Goal: Information Seeking & Learning: Learn about a topic

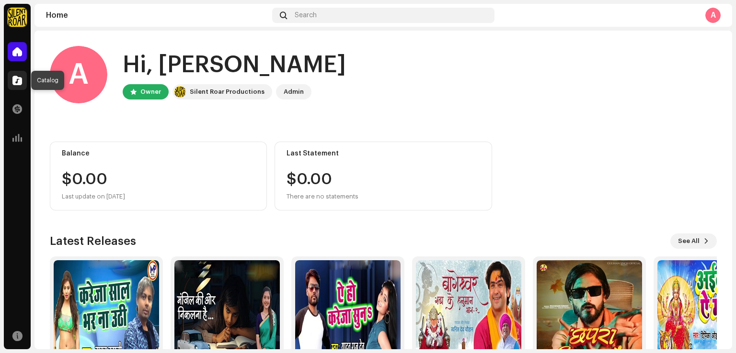
click at [20, 86] on div at bounding box center [17, 80] width 19 height 19
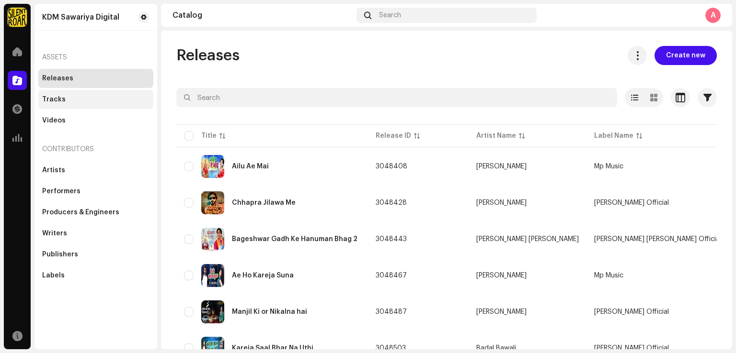
click at [73, 103] on div "Tracks" at bounding box center [95, 99] width 115 height 19
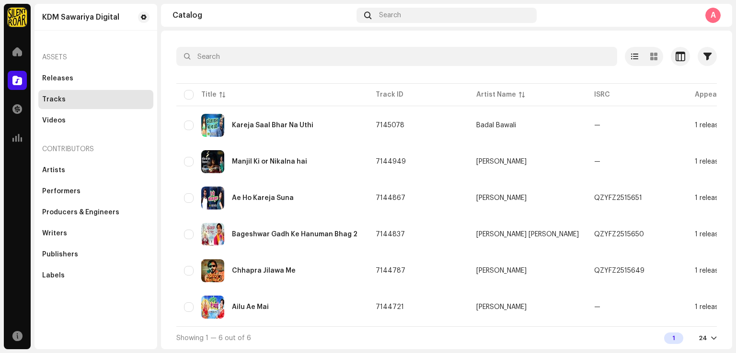
scroll to position [44, 0]
click at [21, 50] on span at bounding box center [17, 52] width 10 height 8
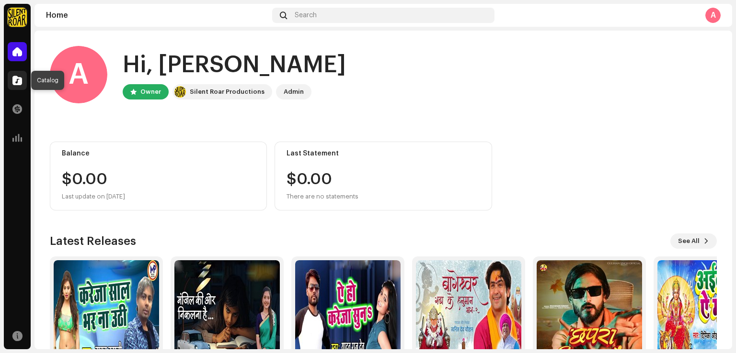
click at [17, 84] on span at bounding box center [17, 81] width 10 height 8
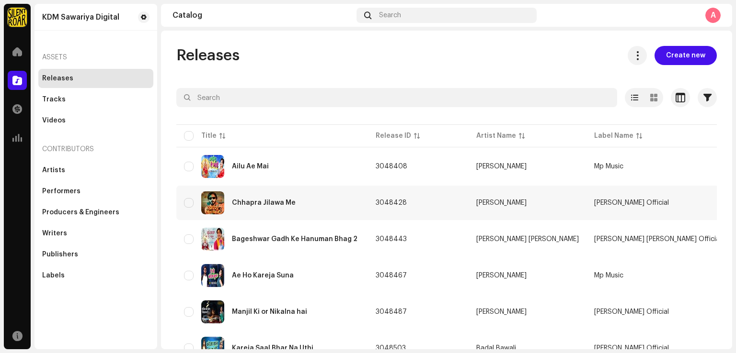
scroll to position [45, 0]
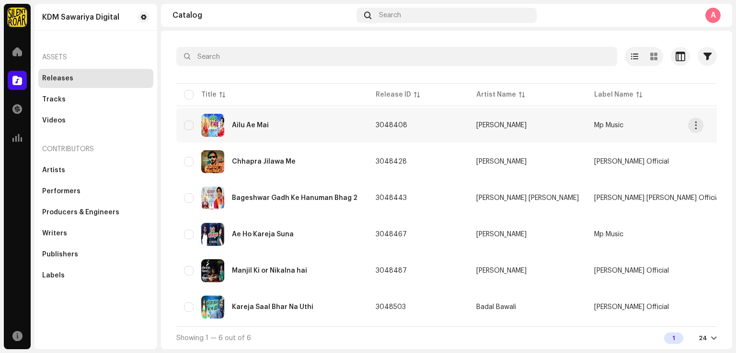
click at [259, 123] on div "Ailu Ae Mai" at bounding box center [250, 125] width 37 height 7
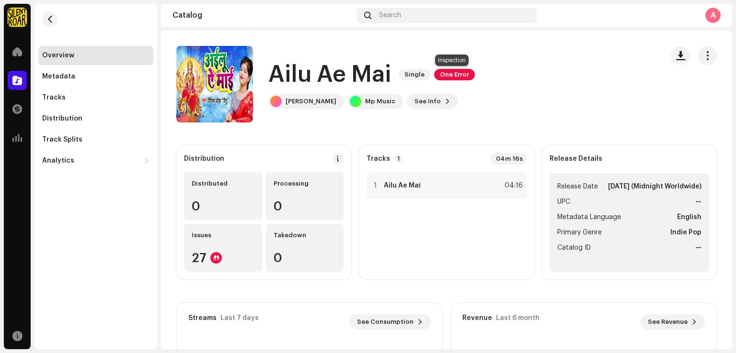
click at [445, 75] on span "One Error" at bounding box center [454, 74] width 41 height 11
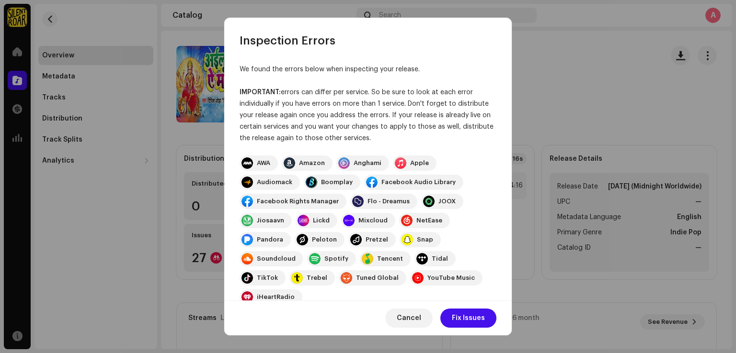
drag, startPoint x: 376, startPoint y: 138, endPoint x: 278, endPoint y: 91, distance: 108.8
click at [278, 91] on div "IMPORTANT: errors can differ per service. So be sure to look at each error indi…" at bounding box center [367, 115] width 257 height 57
copy div ": errors can differ per service. So be sure to look at each error individually …"
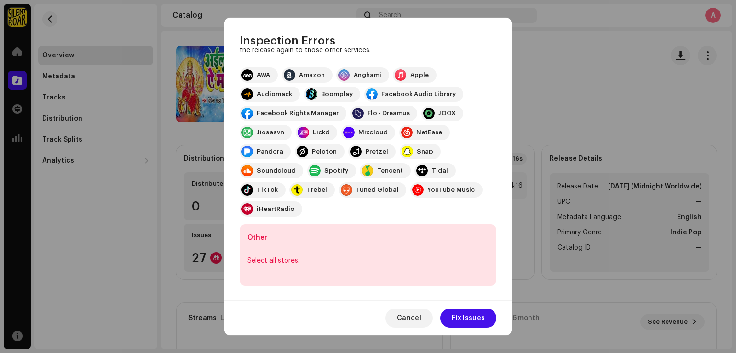
scroll to position [88, 0]
click at [402, 317] on span "Cancel" at bounding box center [409, 318] width 24 height 19
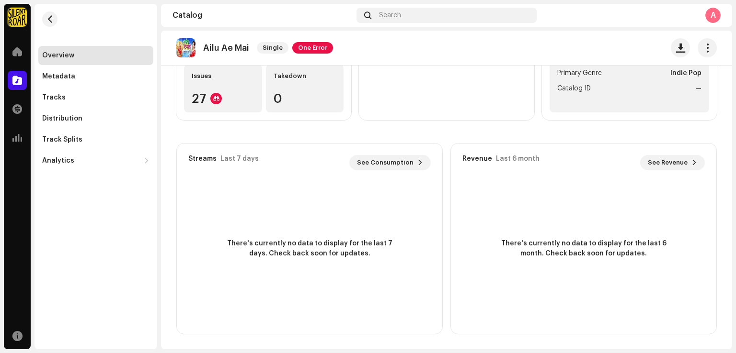
scroll to position [0, 0]
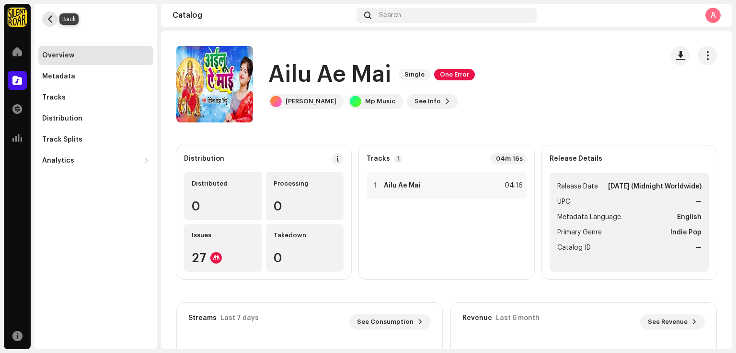
click at [55, 20] on button "button" at bounding box center [49, 18] width 15 height 15
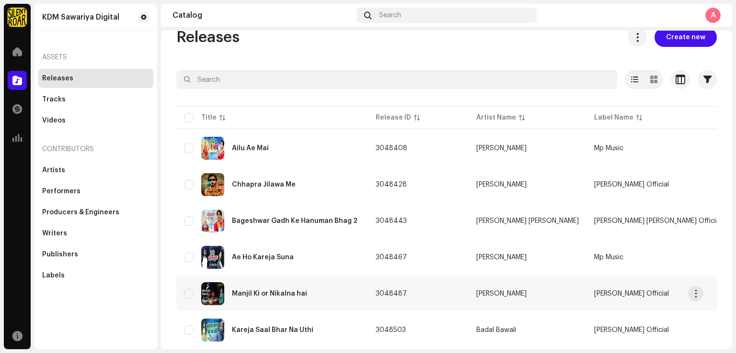
scroll to position [16, 0]
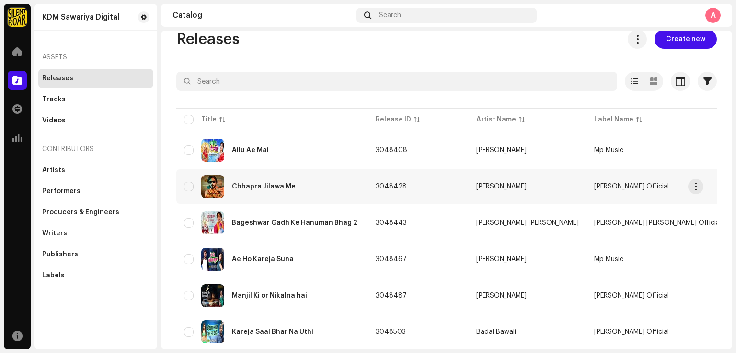
click at [250, 183] on div "Chhapra Jilawa Me" at bounding box center [264, 186] width 64 height 7
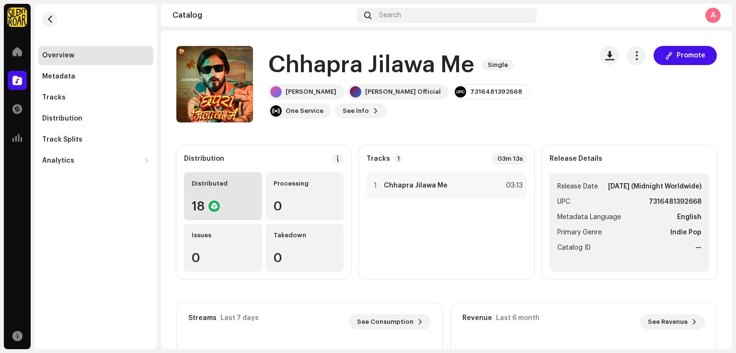
click at [224, 202] on div "18" at bounding box center [223, 206] width 63 height 12
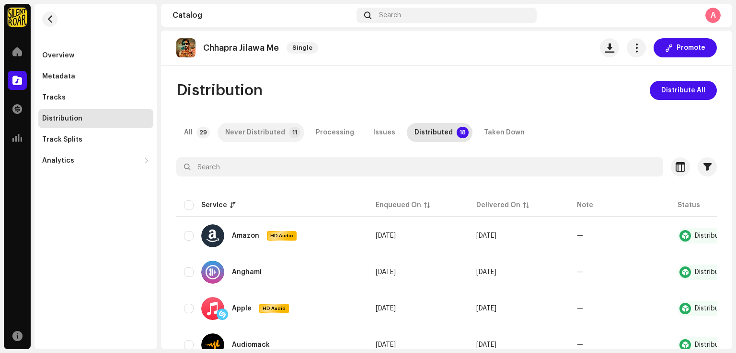
click at [270, 135] on div "Never Distributed" at bounding box center [255, 132] width 60 height 19
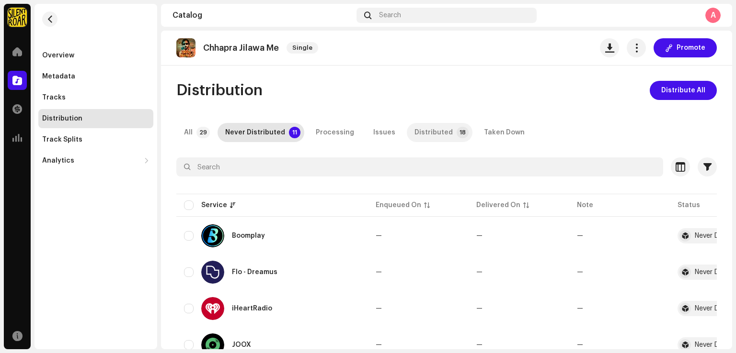
click at [433, 127] on div "Distributed" at bounding box center [433, 132] width 38 height 19
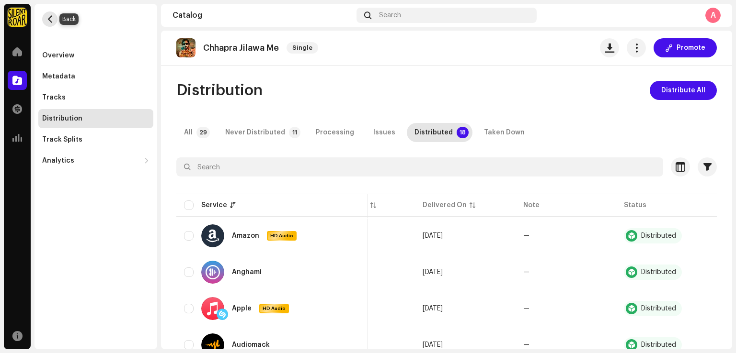
click at [51, 18] on span "button" at bounding box center [49, 19] width 7 height 8
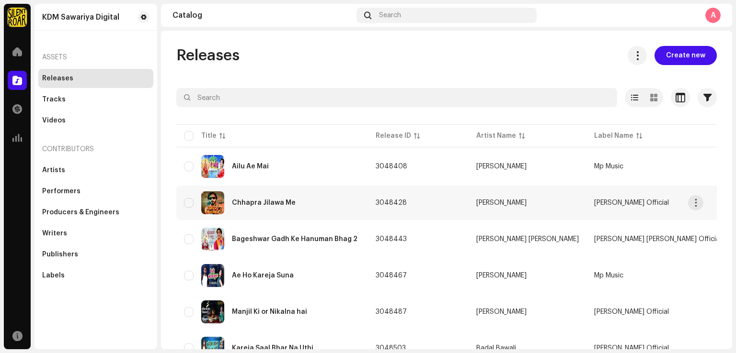
scroll to position [45, 0]
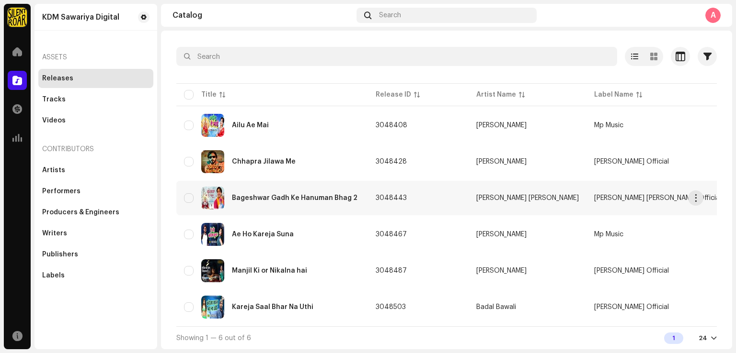
click at [296, 195] on div "Bageshwar Gadh Ke Hanuman Bhag 2" at bounding box center [294, 198] width 125 height 7
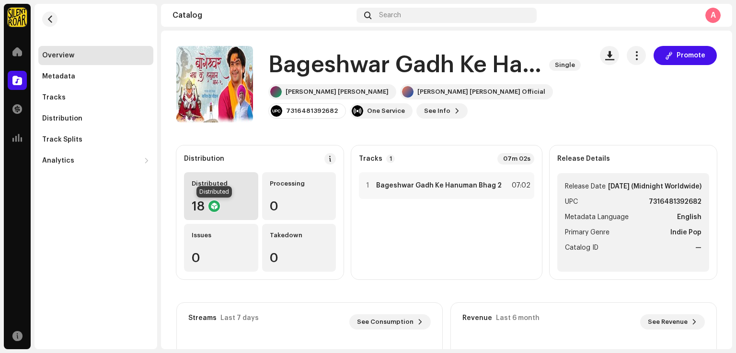
click at [216, 203] on div at bounding box center [213, 206] width 11 height 11
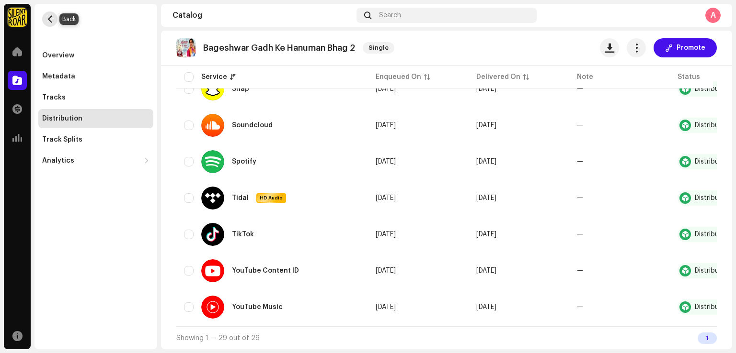
click at [49, 20] on span "button" at bounding box center [49, 19] width 7 height 8
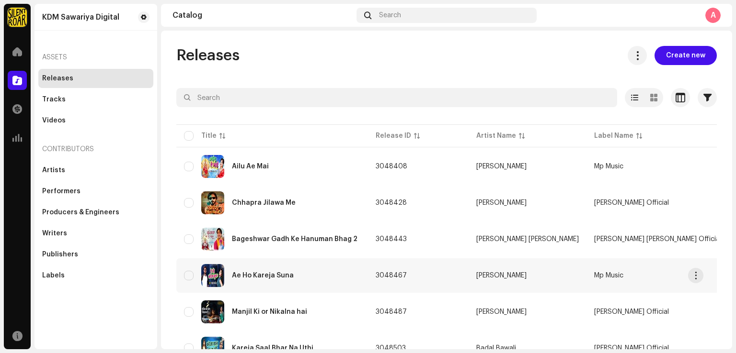
click at [268, 279] on div "Ae Ho Kareja Suna" at bounding box center [272, 275] width 176 height 23
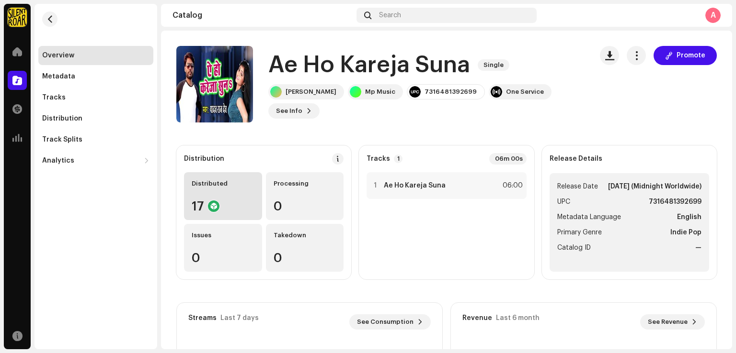
click at [220, 214] on div "Distributed 17" at bounding box center [223, 196] width 78 height 48
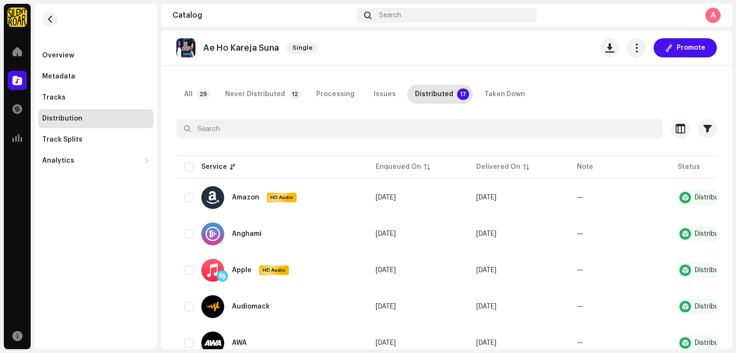
scroll to position [17, 0]
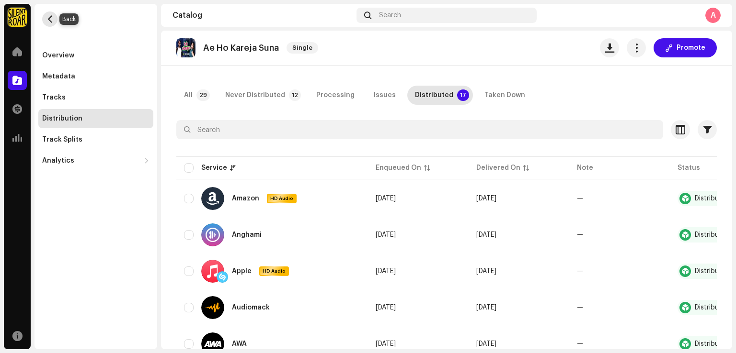
click at [48, 23] on span "button" at bounding box center [49, 19] width 7 height 8
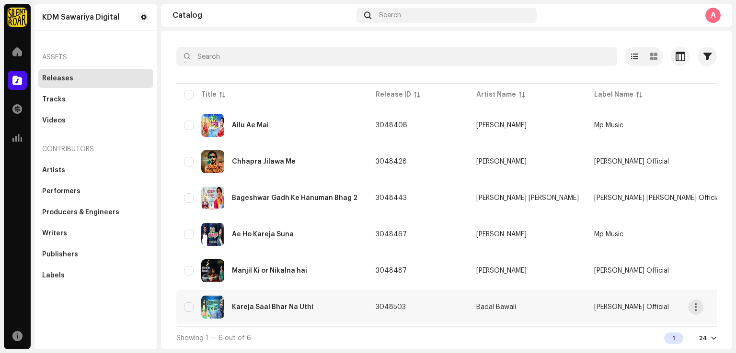
click at [262, 304] on div "Kareja Saal Bhar Na Uthi" at bounding box center [272, 307] width 81 height 7
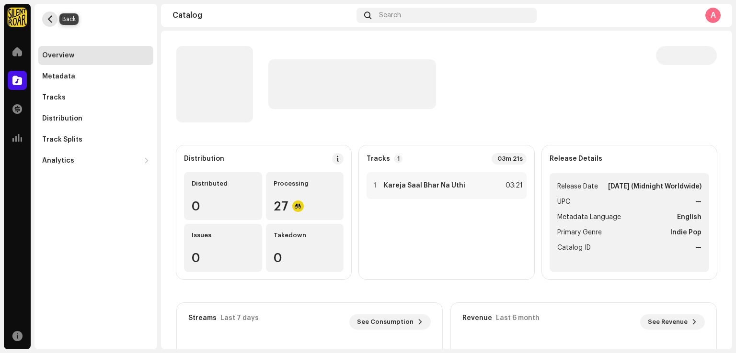
click at [49, 21] on span "button" at bounding box center [49, 19] width 7 height 8
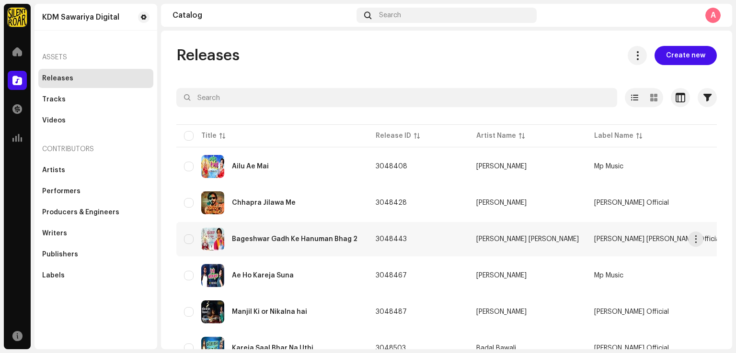
scroll to position [45, 0]
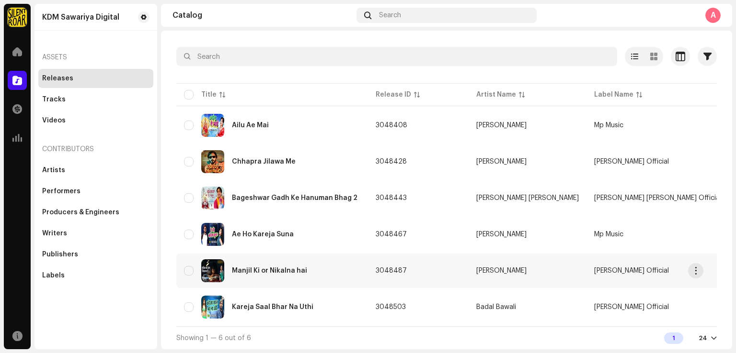
click at [270, 268] on div "Manjil Ki or Nikalna hai" at bounding box center [269, 271] width 75 height 7
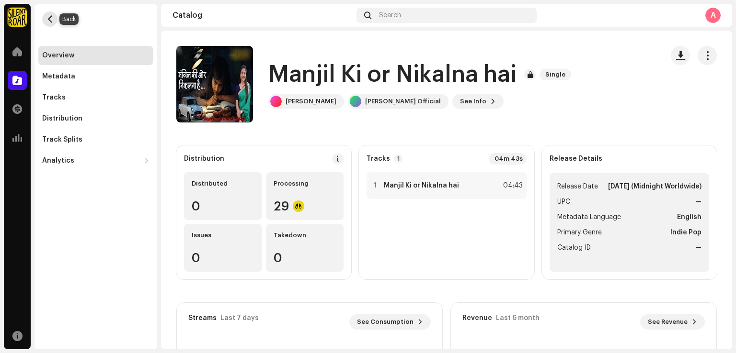
click at [45, 22] on button "button" at bounding box center [49, 18] width 15 height 15
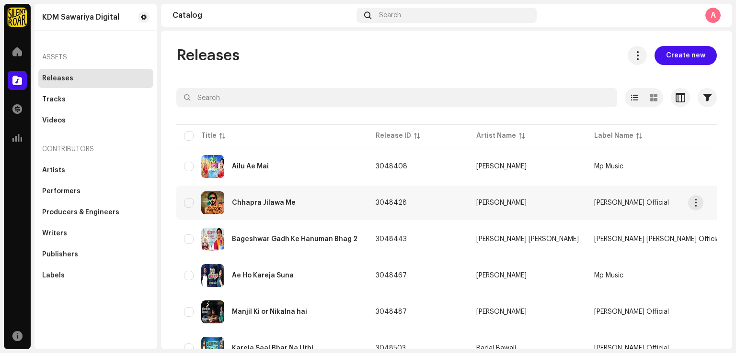
click at [261, 200] on div "Chhapra Jilawa Me" at bounding box center [264, 203] width 64 height 7
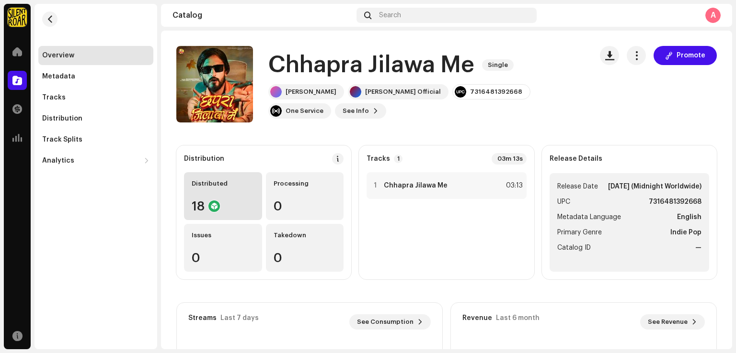
click at [223, 205] on div "18" at bounding box center [223, 206] width 63 height 12
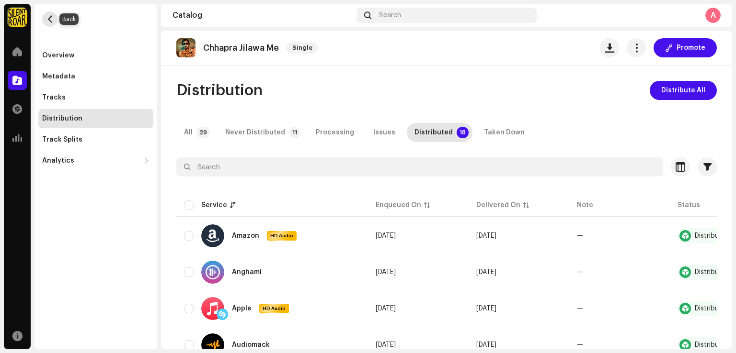
click at [53, 18] on span "button" at bounding box center [49, 19] width 7 height 8
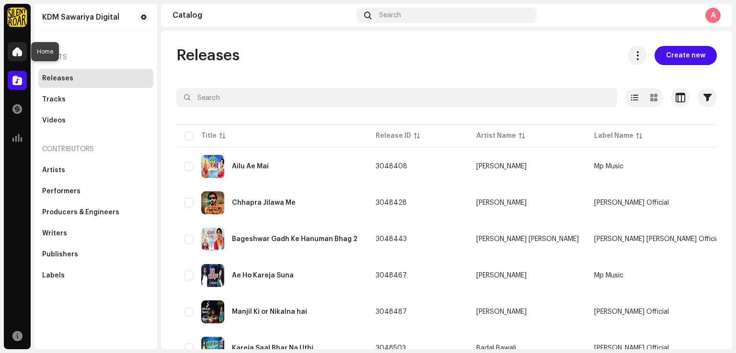
click at [15, 59] on div at bounding box center [17, 51] width 19 height 19
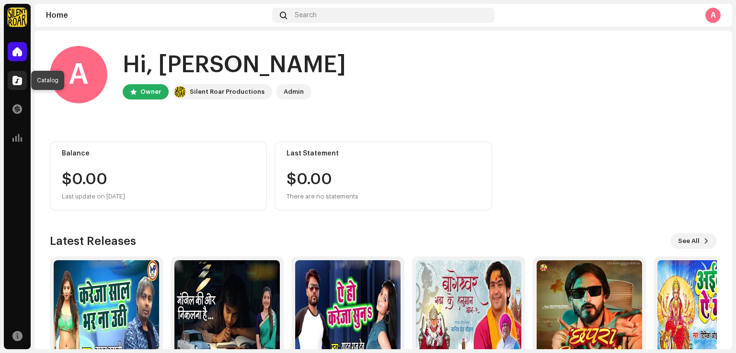
click at [14, 79] on span at bounding box center [17, 81] width 10 height 8
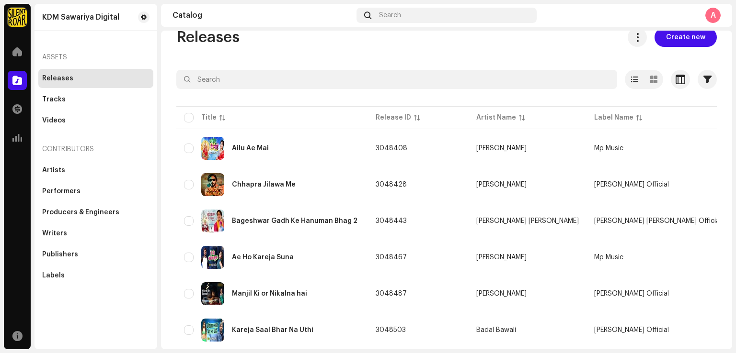
scroll to position [19, 0]
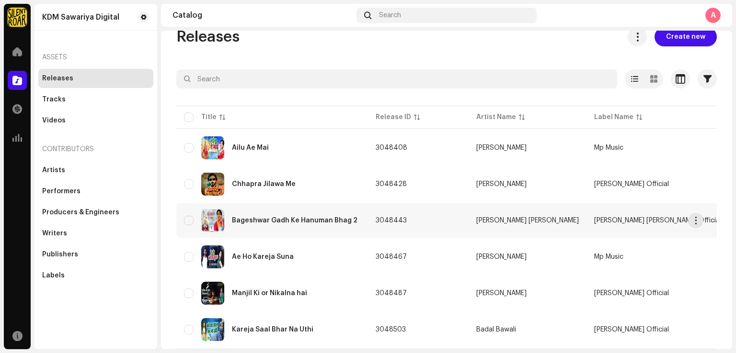
click at [304, 225] on div "Bageshwar Gadh Ke Hanuman Bhag 2" at bounding box center [272, 220] width 176 height 23
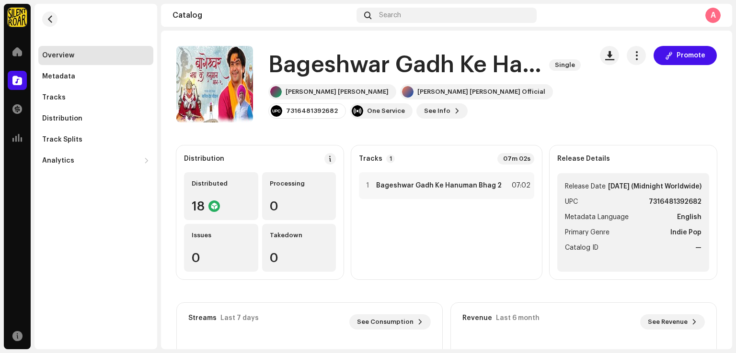
click at [453, 58] on h1 "Bageshwar Gadh Ke Hanuman Bhag 2" at bounding box center [404, 65] width 273 height 31
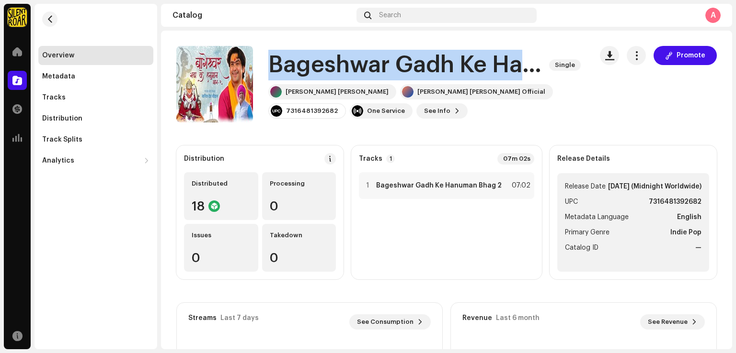
click at [453, 58] on h1 "Bageshwar Gadh Ke Hanuman Bhag 2" at bounding box center [404, 65] width 273 height 31
copy div "Bageshwar [PERSON_NAME] Hanuman Bhag 2 Single"
click at [45, 21] on button "button" at bounding box center [49, 18] width 15 height 15
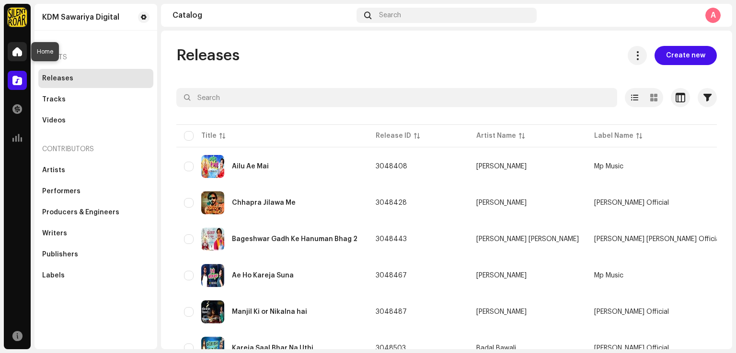
click at [21, 52] on span at bounding box center [17, 52] width 10 height 8
